Goal: Information Seeking & Learning: Learn about a topic

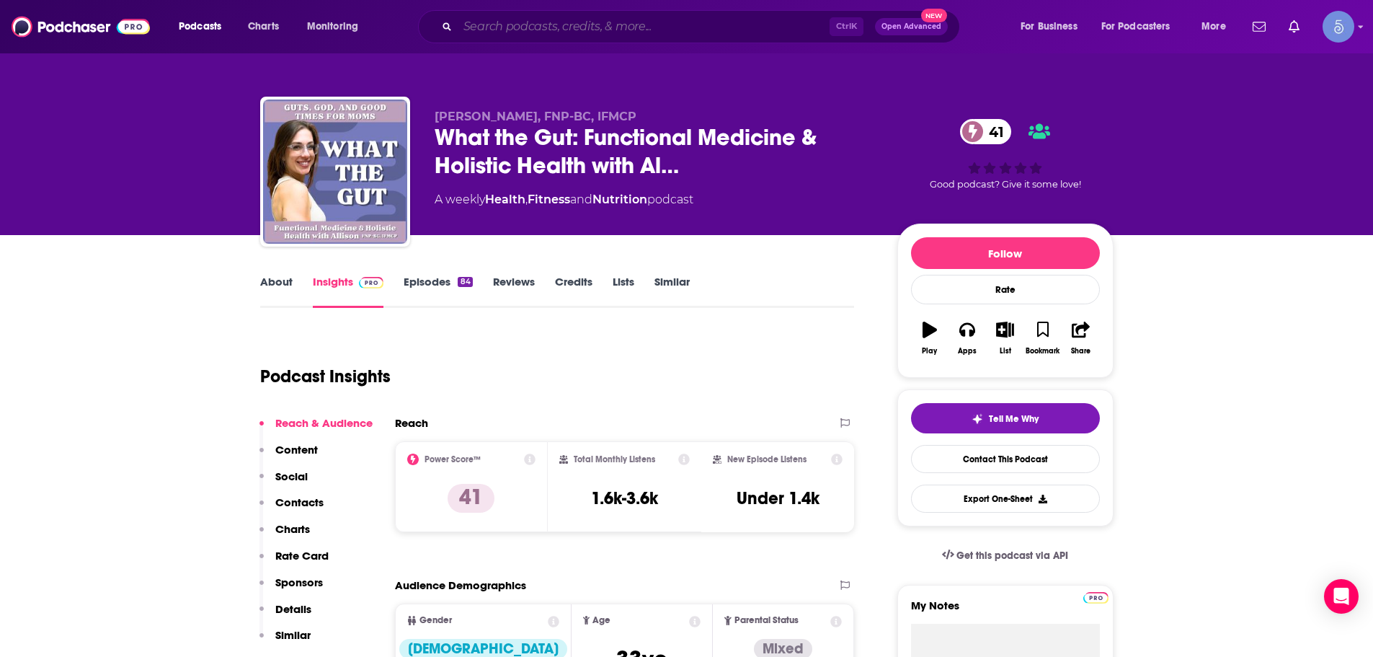
click at [644, 19] on input "Search podcasts, credits, & more..." at bounding box center [644, 26] width 372 height 23
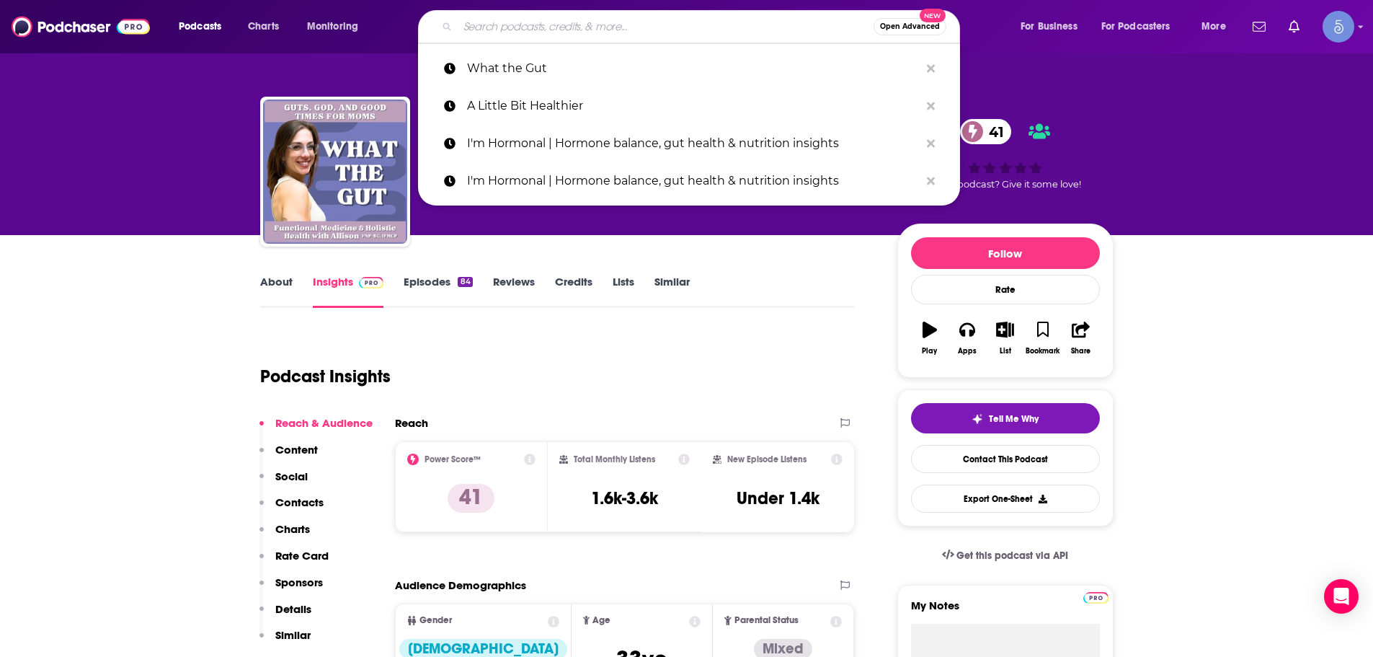
paste input "The Mind Movement Health Podcast"
type input "The Mind Movement Health Podcast"
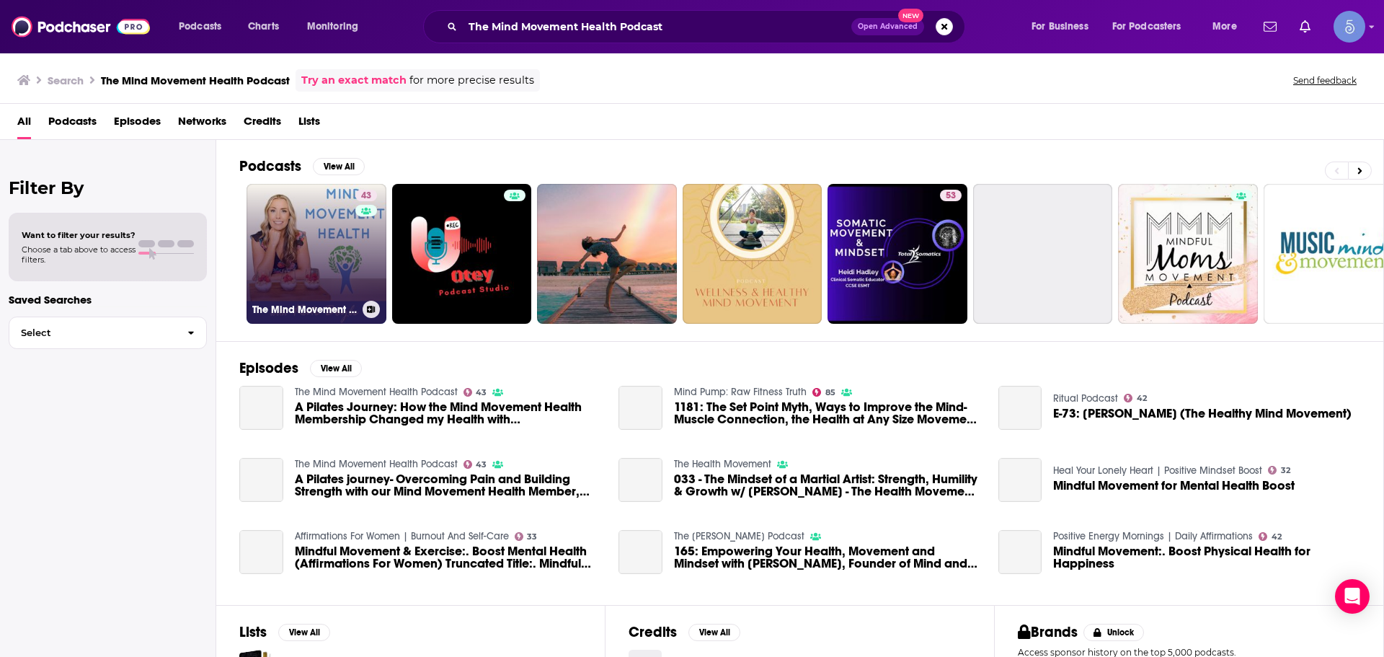
click at [333, 296] on link "43 The Mind Movement Health Podcast" at bounding box center [317, 254] width 140 height 140
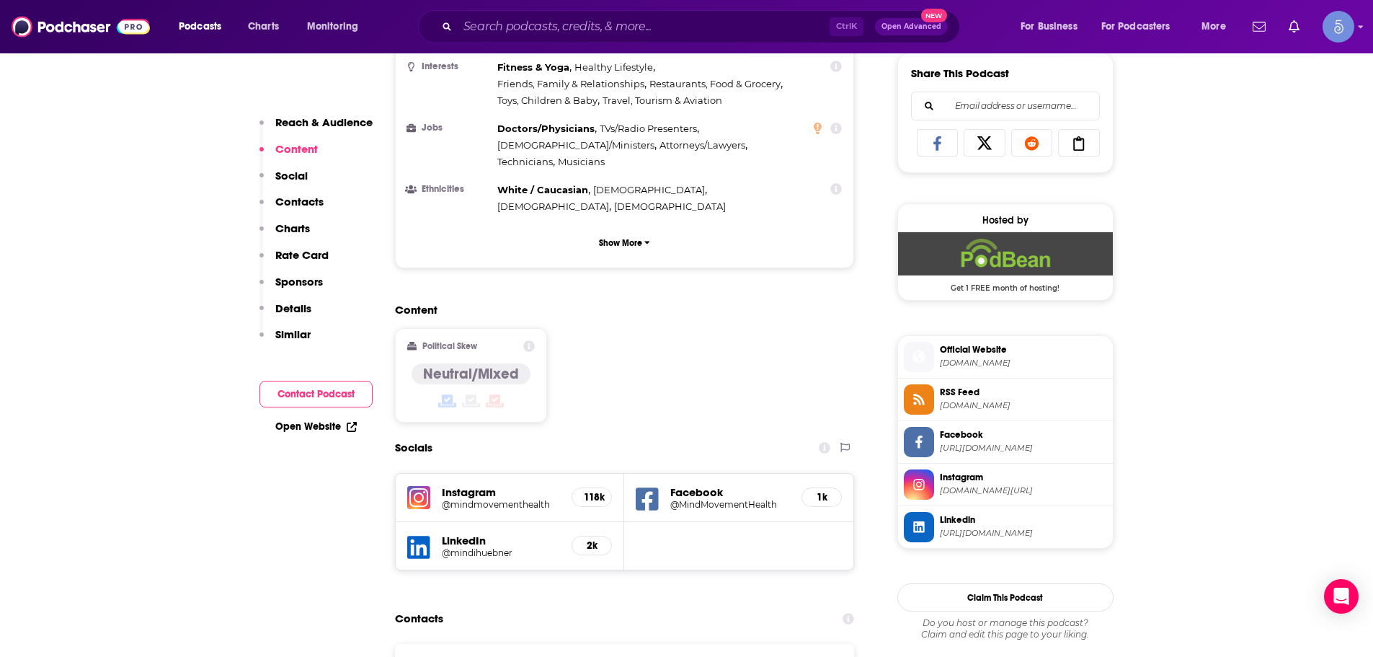
scroll to position [937, 0]
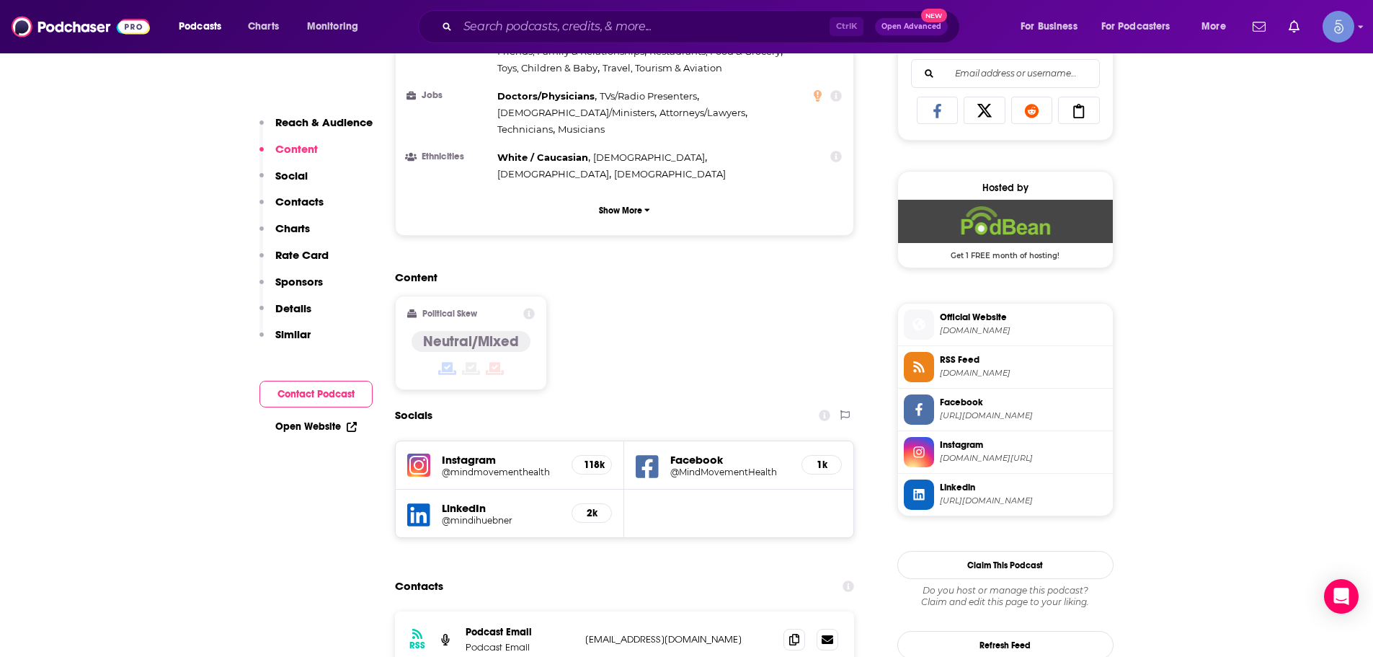
click at [751, 443] on div "Instagram @mindmovementhealth 118k Facebook @MindMovementHealth 1k LinkedIn @mi…" at bounding box center [625, 488] width 460 height 97
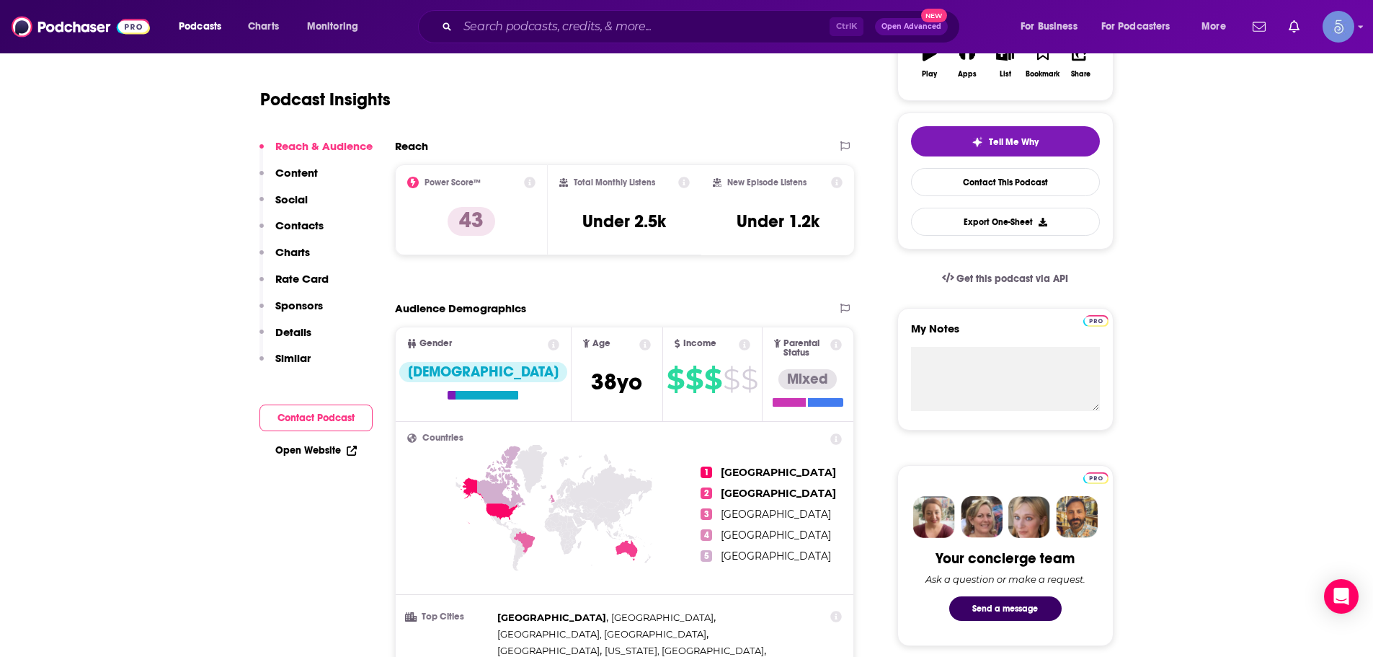
scroll to position [0, 0]
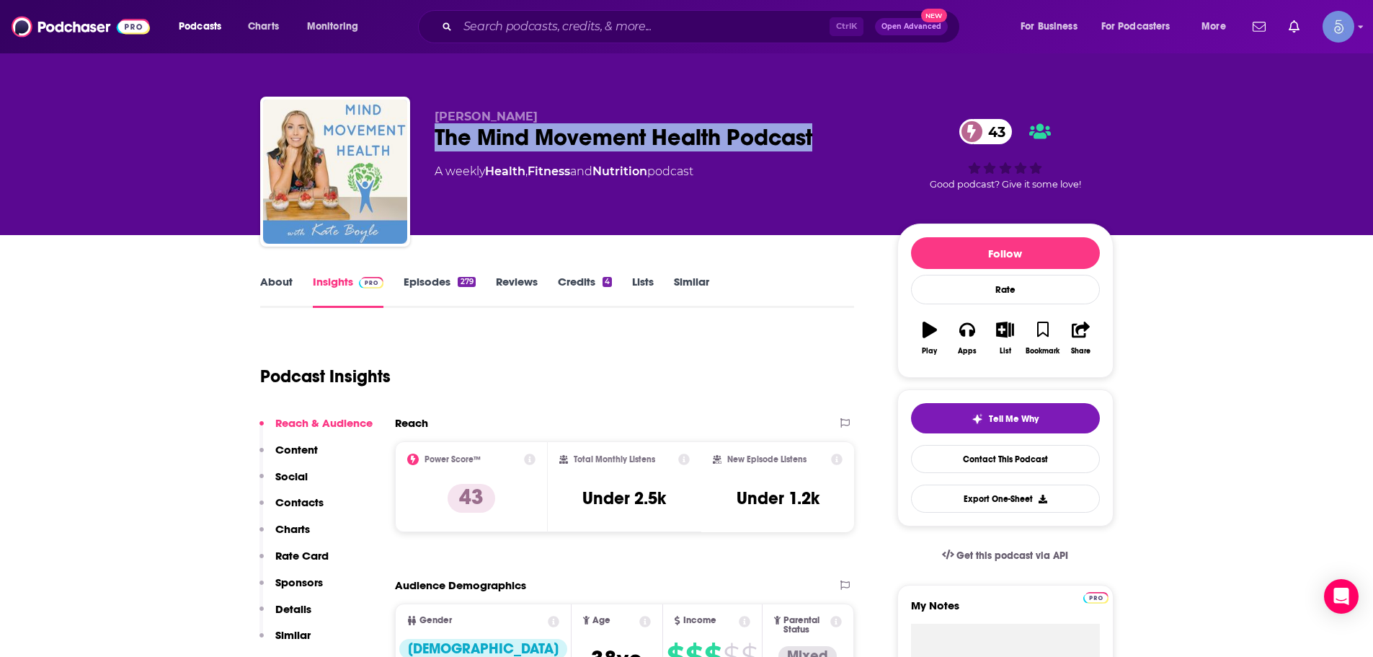
drag, startPoint x: 430, startPoint y: 146, endPoint x: 839, endPoint y: 132, distance: 409.7
click at [839, 132] on div "[PERSON_NAME] The Mind Movement Health Podcast 43 A weekly Health , Fitness and…" at bounding box center [687, 175] width 854 height 156
copy h2 "The Mind Movement Health Podcast"
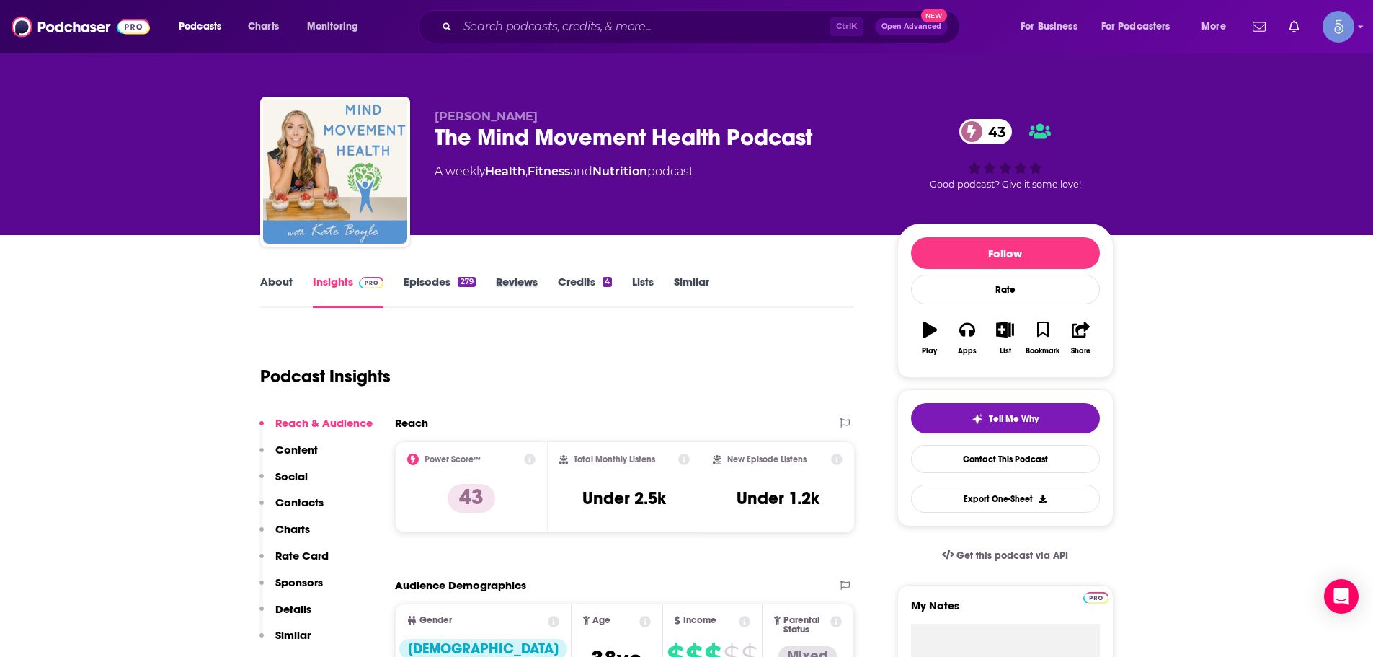
click at [539, 288] on div "Reviews" at bounding box center [527, 291] width 62 height 33
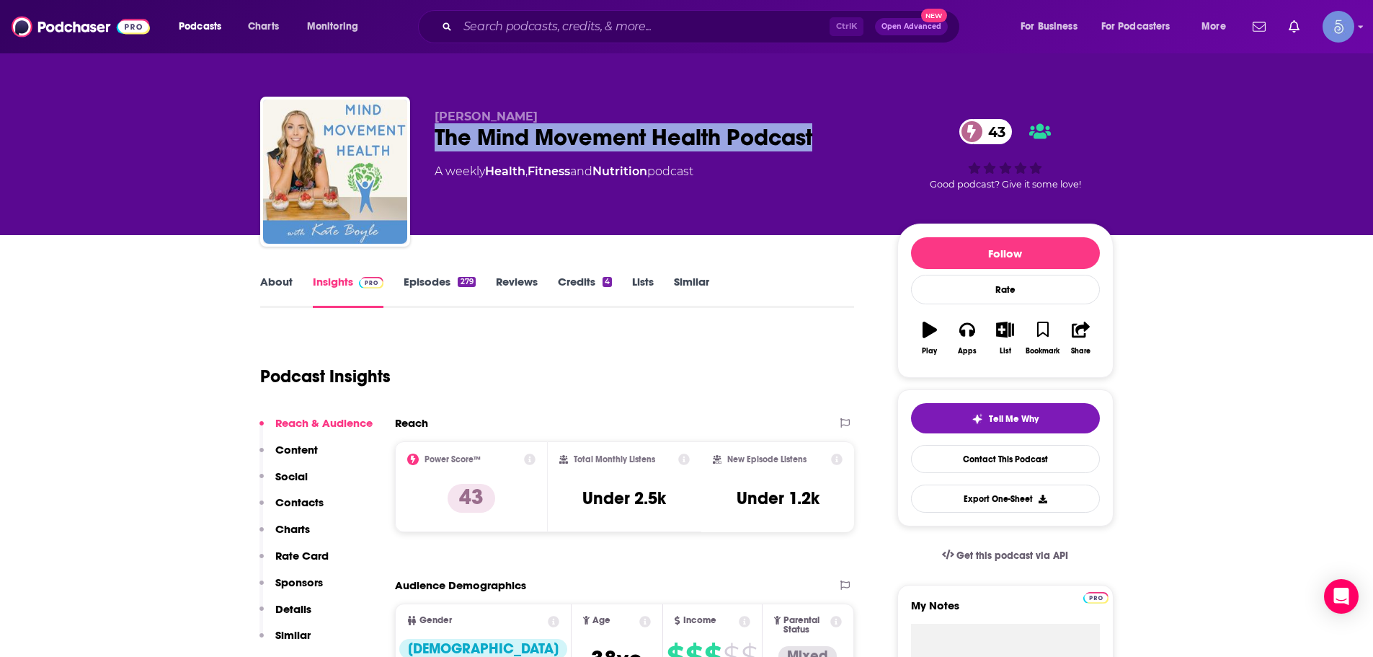
drag, startPoint x: 438, startPoint y: 132, endPoint x: 828, endPoint y: 130, distance: 390.0
click at [828, 130] on div "The Mind Movement Health Podcast 43" at bounding box center [655, 137] width 440 height 28
copy h2 "The Mind Movement Health Podcast"
